Goal: Task Accomplishment & Management: Manage account settings

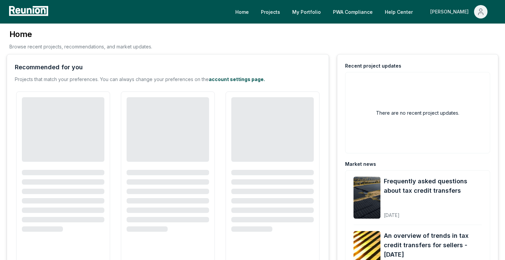
click at [484, 11] on icon "Main" at bounding box center [480, 12] width 8 height 8
click at [459, 34] on p "Admin Portal" at bounding box center [468, 36] width 28 height 8
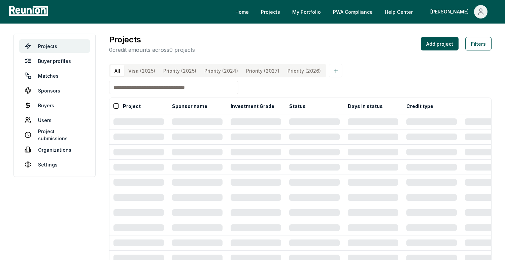
click at [186, 89] on input at bounding box center [173, 87] width 129 height 13
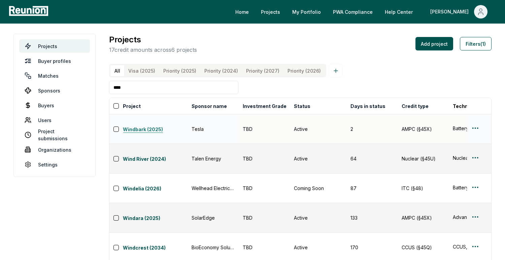
type input "****"
click at [152, 126] on link "Windbark (2025)" at bounding box center [155, 130] width 65 height 8
click at [480, 124] on div at bounding box center [479, 129] width 16 height 10
click at [477, 123] on html "Please visit us on your desktop We're working on making our marketplace mobile-…" at bounding box center [252, 218] width 505 height 437
click at [443, 148] on td "Nuclear (§45U)" at bounding box center [422, 159] width 51 height 30
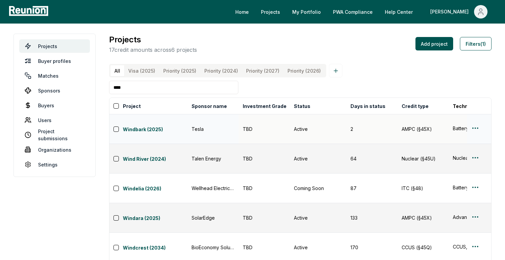
click at [475, 124] on html "Please visit us on your desktop We're working on making our marketplace mobile-…" at bounding box center [252, 218] width 505 height 437
click at [458, 152] on div "Edit" at bounding box center [467, 149] width 64 height 11
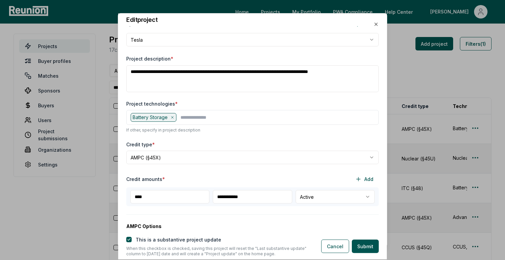
scroll to position [95, 0]
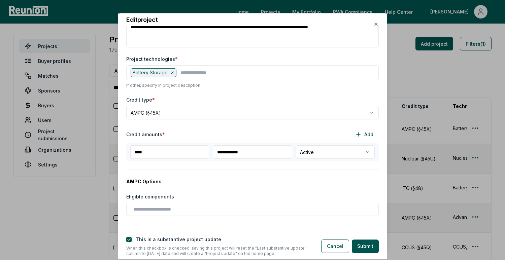
click at [256, 117] on body "Please visit us on your desktop We're working on making our marketplace mobile-…" at bounding box center [252, 218] width 505 height 437
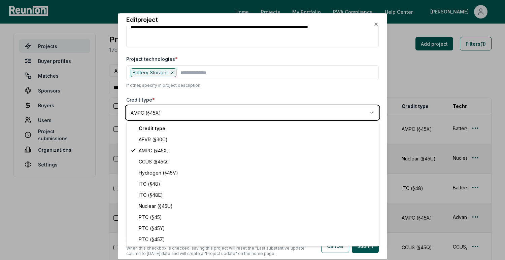
click at [123, 198] on body "Please visit us on your desktop We're working on making our marketplace mobile-…" at bounding box center [252, 218] width 505 height 437
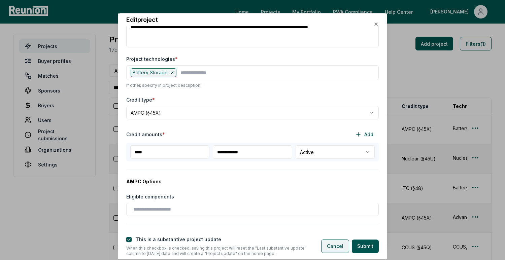
click at [340, 249] on button "Cancel" at bounding box center [335, 246] width 28 height 13
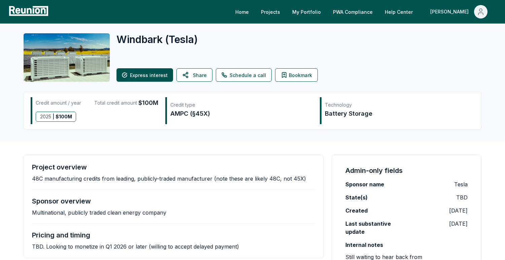
scroll to position [2, 0]
